Goal: Task Accomplishment & Management: Use online tool/utility

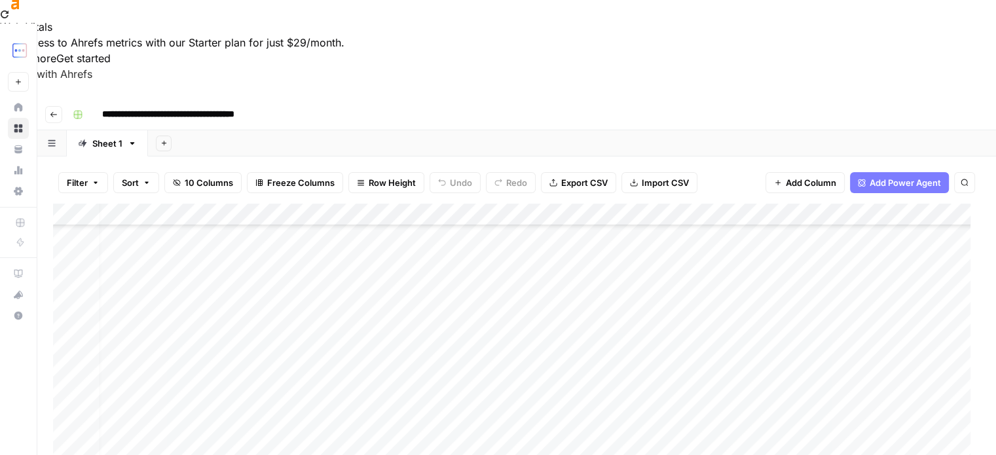
scroll to position [413, 0]
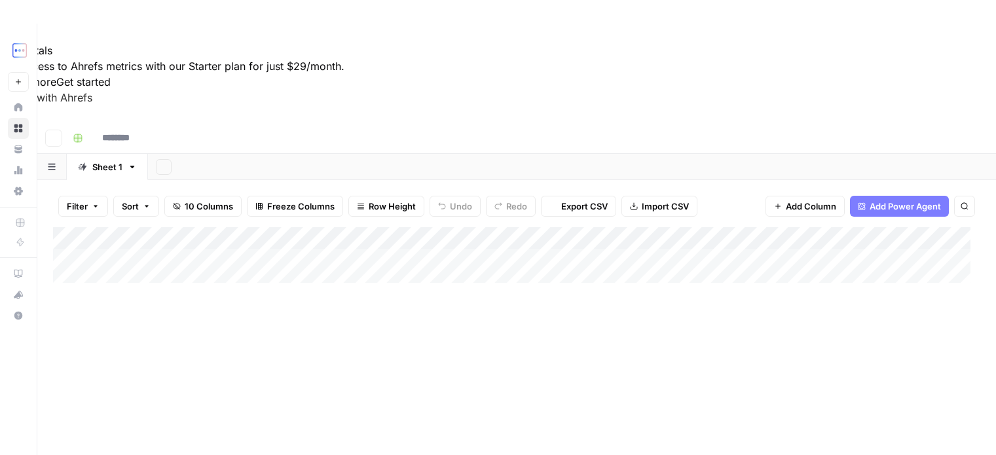
type input "**********"
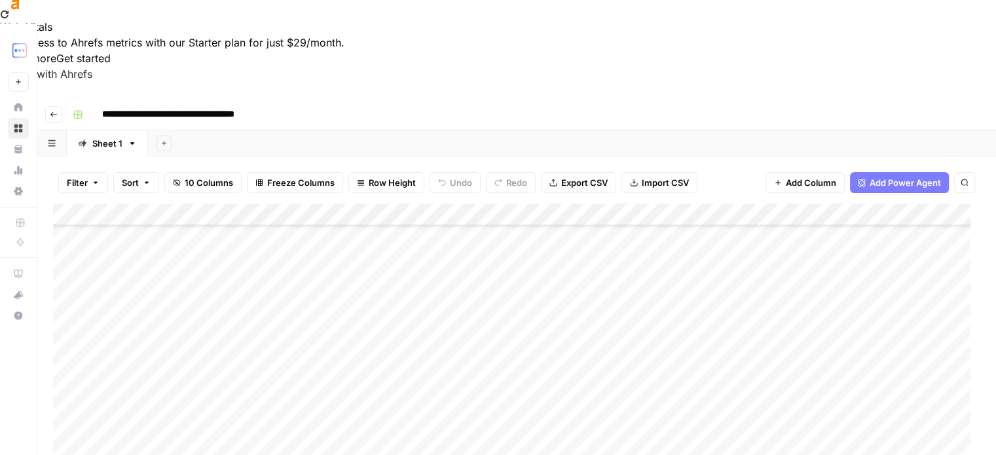
scroll to position [413, 0]
click at [272, 323] on div "Add Column" at bounding box center [516, 358] width 927 height 308
click at [702, 324] on div "Add Column" at bounding box center [516, 358] width 927 height 308
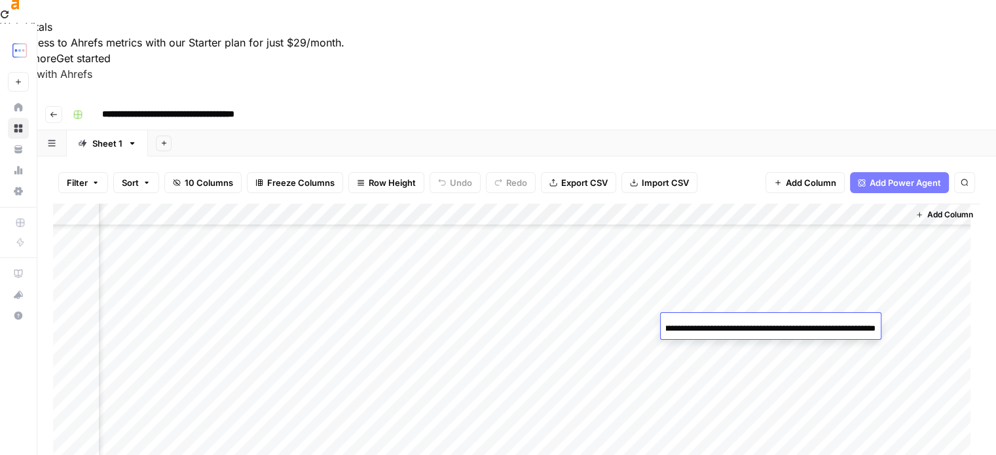
scroll to position [0, 0]
